Goal: Task Accomplishment & Management: Use online tool/utility

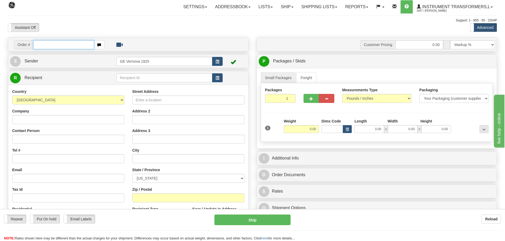
click at [47, 47] on input "text" at bounding box center [63, 44] width 61 height 9
click at [43, 46] on input "text" at bounding box center [63, 44] width 61 height 9
type input "86694866"
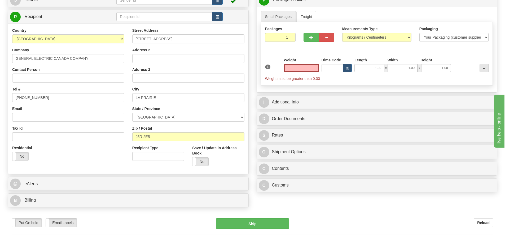
scroll to position [80, 0]
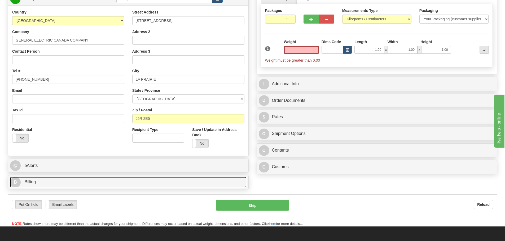
type input "0.00"
click at [155, 186] on link "B Billing" at bounding box center [128, 182] width 236 height 11
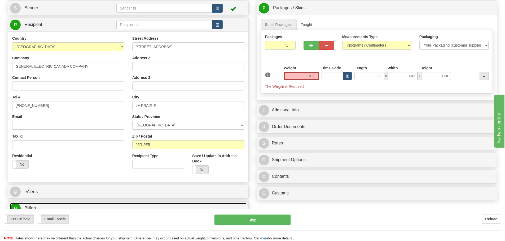
scroll to position [53, 0]
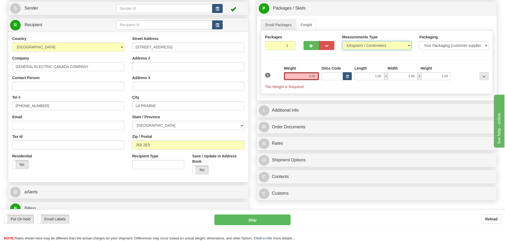
click at [410, 45] on select "Pounds / Inches Kilograms / Centimeters" at bounding box center [376, 45] width 69 height 9
select select "0"
click at [342, 41] on select "Pounds / Inches Kilograms / Centimeters" at bounding box center [376, 45] width 69 height 9
click at [318, 77] on input "0.00" at bounding box center [301, 76] width 35 height 8
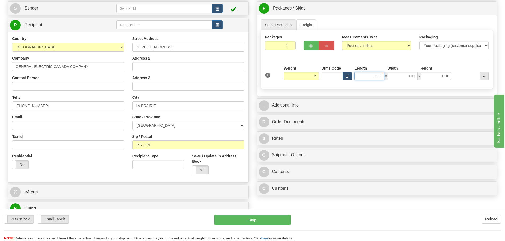
type input "2.00"
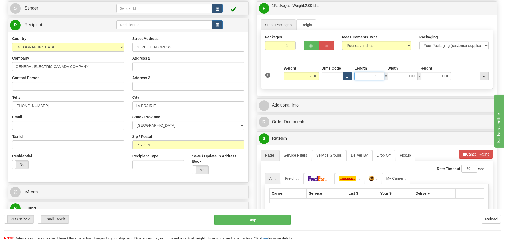
click at [383, 76] on input "1.00" at bounding box center [369, 76] width 30 height 8
type input "1"
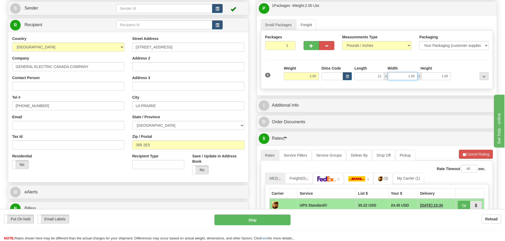
type input "12.00"
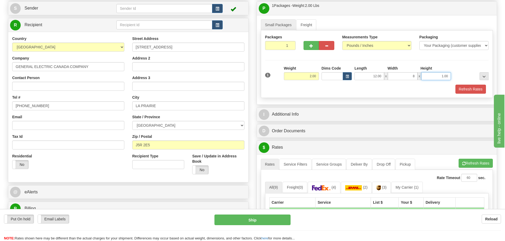
type input "8.00"
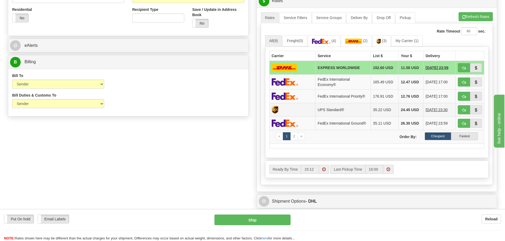
scroll to position [212, 0]
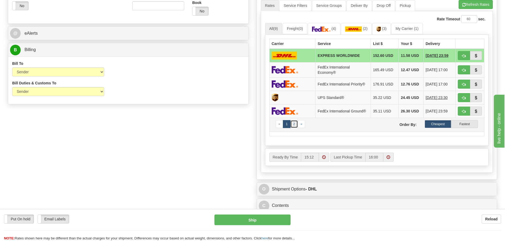
type input "6.00"
click at [294, 123] on link "2" at bounding box center [294, 124] width 8 height 8
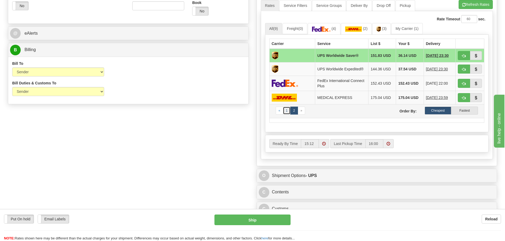
click at [286, 112] on link "1" at bounding box center [287, 111] width 8 height 8
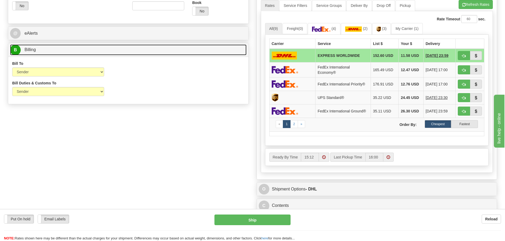
click at [134, 54] on link "B Billing" at bounding box center [128, 50] width 236 height 11
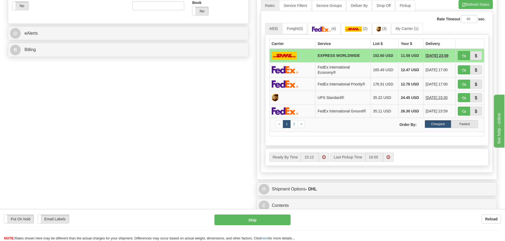
scroll to position [186, 0]
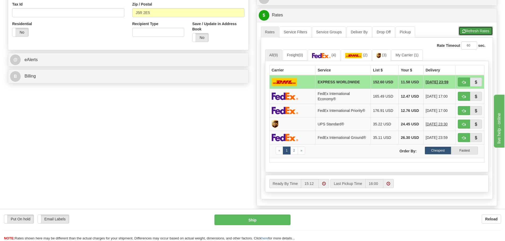
click at [473, 32] on button "Refresh Rates" at bounding box center [475, 31] width 34 height 9
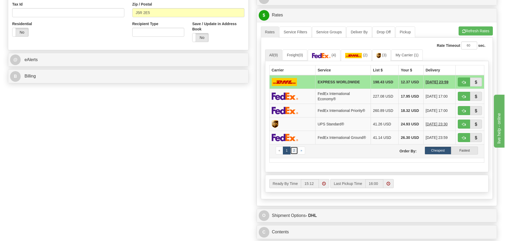
click at [294, 151] on link "2" at bounding box center [294, 151] width 8 height 8
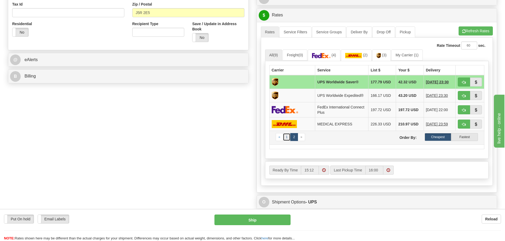
click at [288, 139] on link "1" at bounding box center [287, 137] width 8 height 8
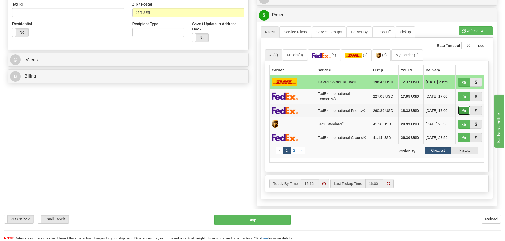
click at [462, 111] on span "button" at bounding box center [464, 110] width 4 height 3
type input "01"
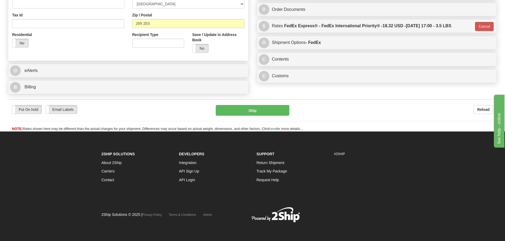
scroll to position [175, 0]
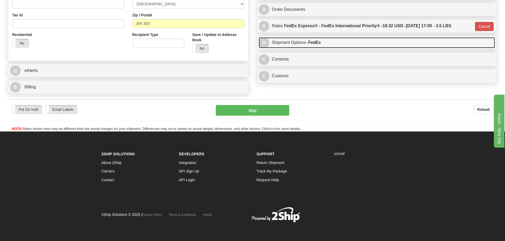
click at [422, 42] on link "O Shipment Options - FedEx" at bounding box center [377, 42] width 236 height 11
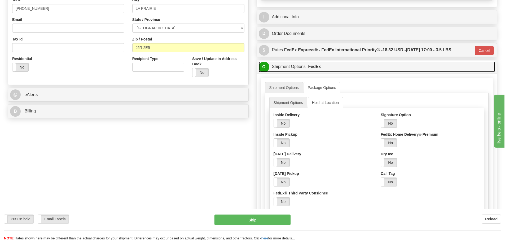
scroll to position [148, 0]
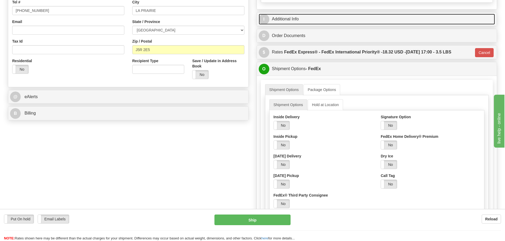
click at [336, 21] on link "I Additional Info" at bounding box center [377, 19] width 236 height 11
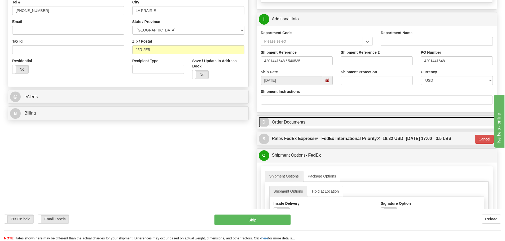
click at [331, 122] on link "D Order Documents" at bounding box center [377, 122] width 236 height 11
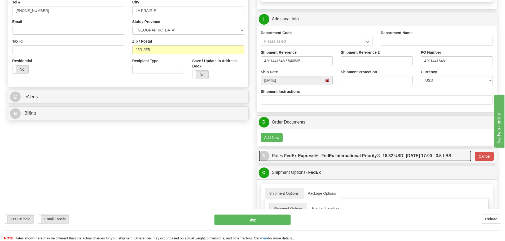
click at [336, 157] on label "FedEx Express® - FedEx International Priority® - 18.32 USD - 09/17/2025 17:00 -…" at bounding box center [367, 156] width 167 height 11
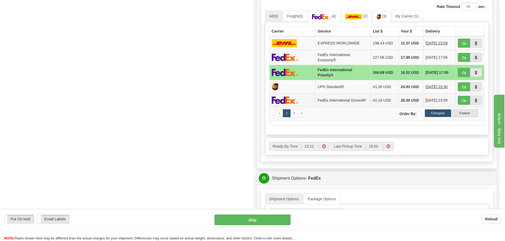
scroll to position [334, 0]
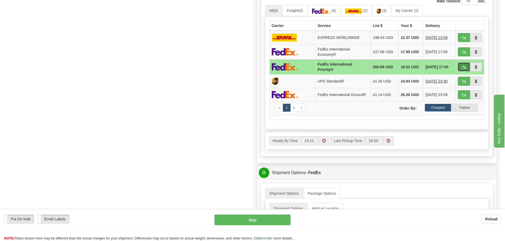
click at [463, 67] on span "button" at bounding box center [464, 67] width 4 height 3
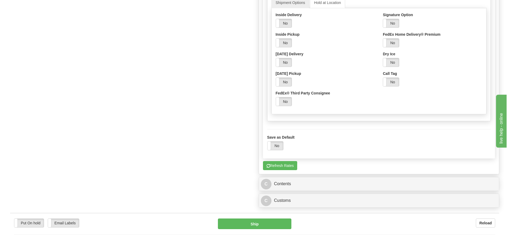
scroll to position [465, 0]
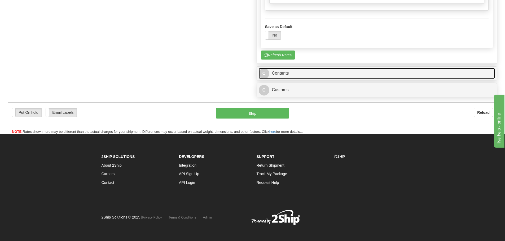
click at [305, 73] on link "C Contents" at bounding box center [377, 73] width 236 height 11
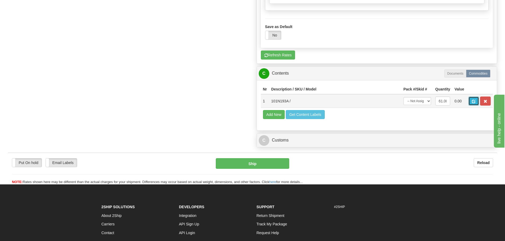
click at [473, 102] on span "button" at bounding box center [474, 101] width 4 height 3
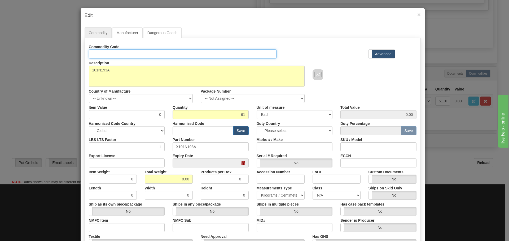
click at [99, 54] on input "Id" at bounding box center [183, 54] width 188 height 9
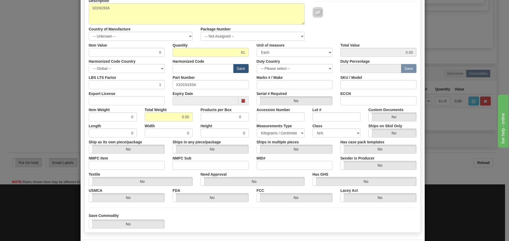
scroll to position [80, 0]
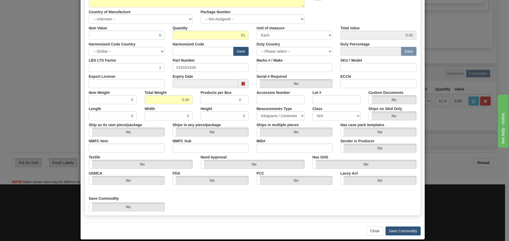
type input "Name Plates"
click at [187, 100] on input "0.00" at bounding box center [169, 99] width 48 height 9
type input "0"
type input "2"
type input "0.0328"
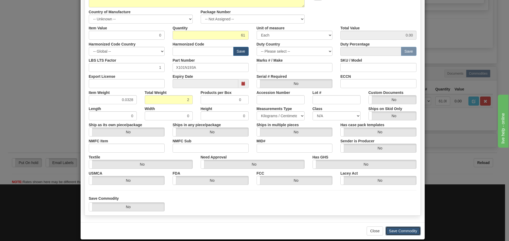
click at [391, 230] on button "Save Commodity" at bounding box center [402, 231] width 35 height 9
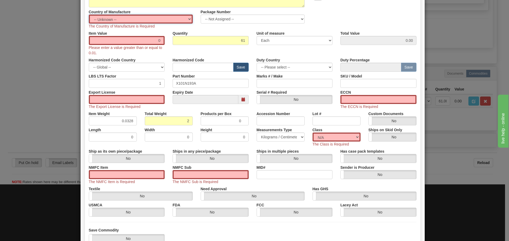
click at [188, 19] on select "-- Unknown -- AFGHANISTAN ALAND ISLANDS ALBANIA ALGERIA AMERICAN SAMOA ANDORRA …" at bounding box center [141, 19] width 104 height 9
select select "US"
click at [89, 15] on select "-- Unknown -- AFGHANISTAN ALAND ISLANDS ALBANIA ALGERIA AMERICAN SAMOA ANDORRA …" at bounding box center [141, 19] width 104 height 9
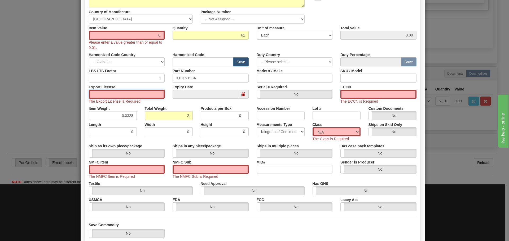
click at [119, 95] on input "Export License" at bounding box center [127, 94] width 76 height 9
type input "NLR"
click at [369, 94] on input "ECCN" at bounding box center [378, 94] width 76 height 9
type input "EAR99"
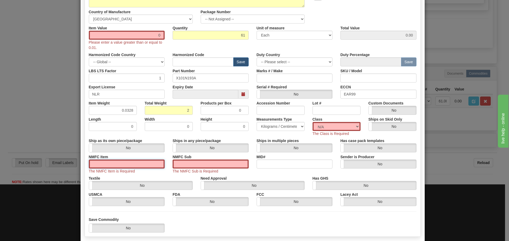
click at [131, 162] on input "NMFC Item" at bounding box center [127, 164] width 76 height 9
type input "63170"
click at [211, 166] on input "NMFC Sub" at bounding box center [211, 164] width 76 height 9
type input "4"
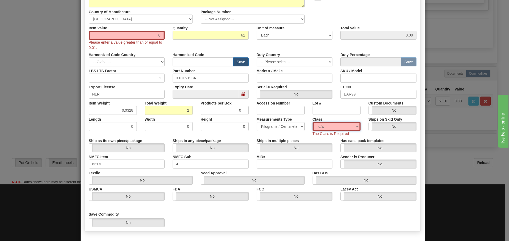
click at [358, 126] on select "N/A 50.0 55.0 60.0 65.0 70.0 85.0 92.5 100.0 125.0 175.0 250.0 300.0 400.0" at bounding box center [336, 126] width 48 height 9
select select "70.0"
click at [312, 122] on select "N/A 50.0 55.0 60.0 65.0 70.0 85.0 92.5 100.0 125.0 175.0 250.0 300.0 400.0" at bounding box center [336, 126] width 48 height 9
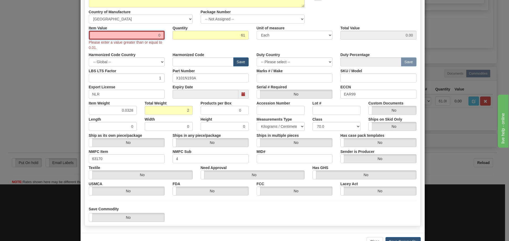
click at [158, 35] on input "0" at bounding box center [127, 35] width 76 height 9
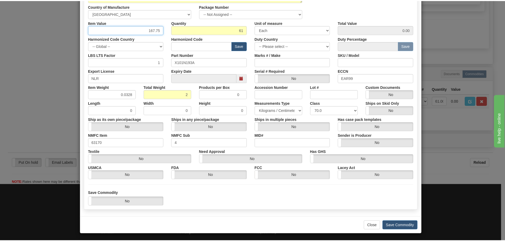
scroll to position [86, 0]
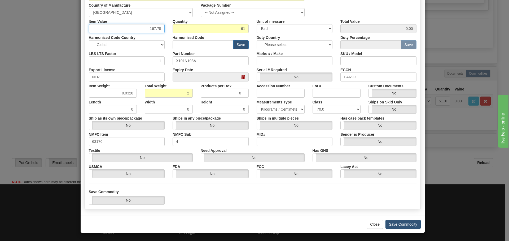
type input "167.75"
type input "10232.75"
click at [399, 224] on button "Save Commodity" at bounding box center [402, 224] width 35 height 9
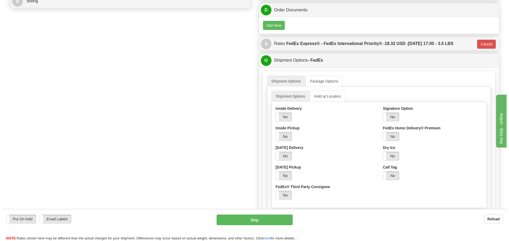
scroll to position [280, 0]
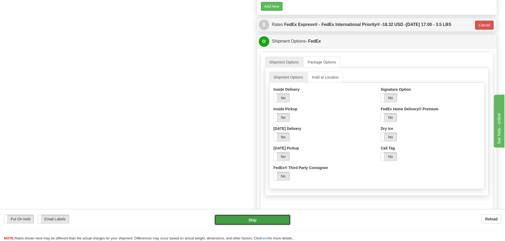
click at [260, 223] on button "Ship" at bounding box center [252, 220] width 76 height 11
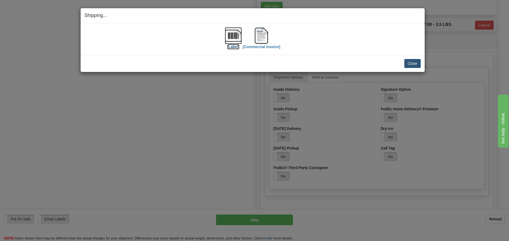
click at [235, 36] on img at bounding box center [233, 35] width 17 height 17
click at [409, 64] on button "Close" at bounding box center [412, 63] width 16 height 9
